Goal: Task Accomplishment & Management: Complete application form

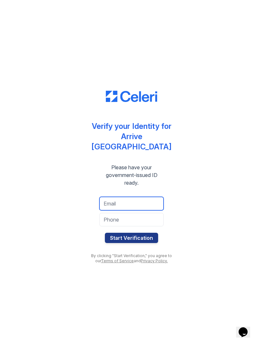
click at [132, 200] on input "email" at bounding box center [131, 203] width 64 height 13
click at [144, 204] on input "clancykathy" at bounding box center [131, 203] width 64 height 13
type input "clancykathy33@gmail@.com"
click at [116, 216] on input "tel" at bounding box center [131, 219] width 64 height 13
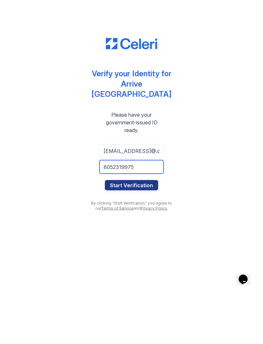
type input "8052319975"
click at [130, 233] on button "Start Verification" at bounding box center [131, 238] width 53 height 10
click at [126, 233] on button "Start Verification" at bounding box center [131, 238] width 53 height 10
click at [121, 197] on input "clancykathy33@gmail@.com" at bounding box center [131, 203] width 64 height 13
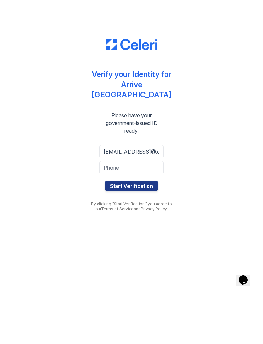
click at [159, 197] on input "clancykathy33@gmail@.com" at bounding box center [131, 203] width 64 height 13
type input "clancykathy33@g@"
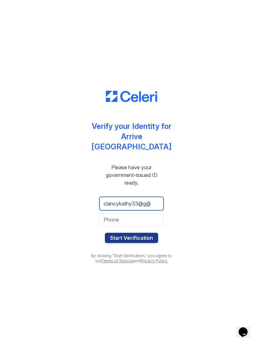
click at [159, 199] on input "clancykathy33@g@" at bounding box center [131, 203] width 64 height 13
type input "clancykathy33@gmail.com"
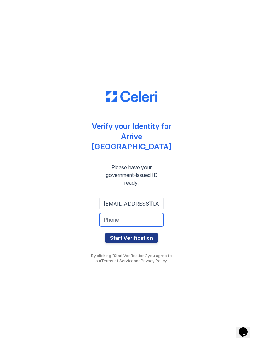
click at [133, 216] on input "tel" at bounding box center [131, 219] width 64 height 13
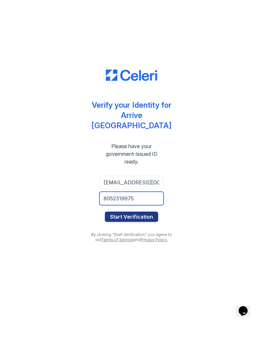
type input "8052319975"
click at [142, 233] on button "Start Verification" at bounding box center [131, 238] width 53 height 10
